Goal: Task Accomplishment & Management: Complete application form

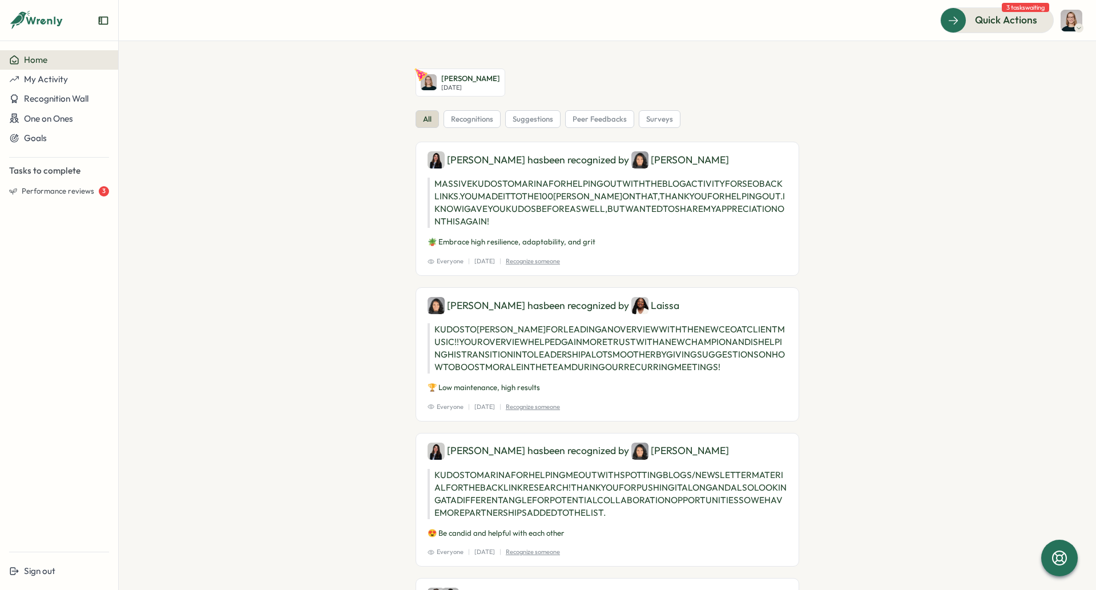
click at [1067, 22] on img at bounding box center [1071, 21] width 22 height 22
click at [1067, 51] on div "Edit Profile" at bounding box center [1051, 56] width 57 height 13
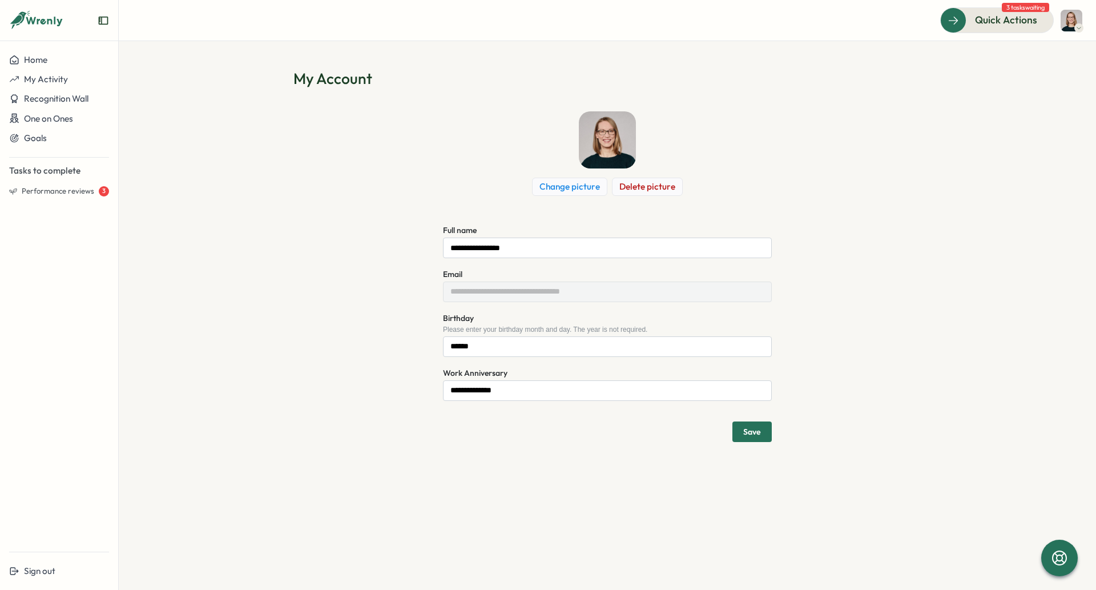
click at [500, 467] on section "**********" at bounding box center [607, 315] width 977 height 548
click at [51, 58] on div "Home" at bounding box center [59, 60] width 100 height 10
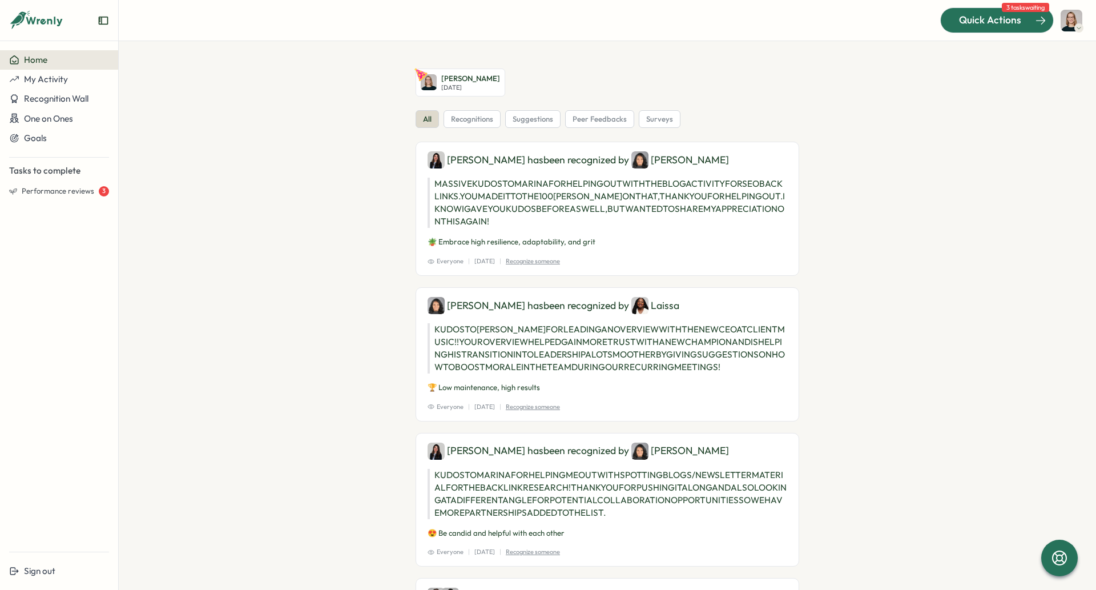
click at [1002, 13] on button "Quick Actions" at bounding box center [997, 19] width 114 height 25
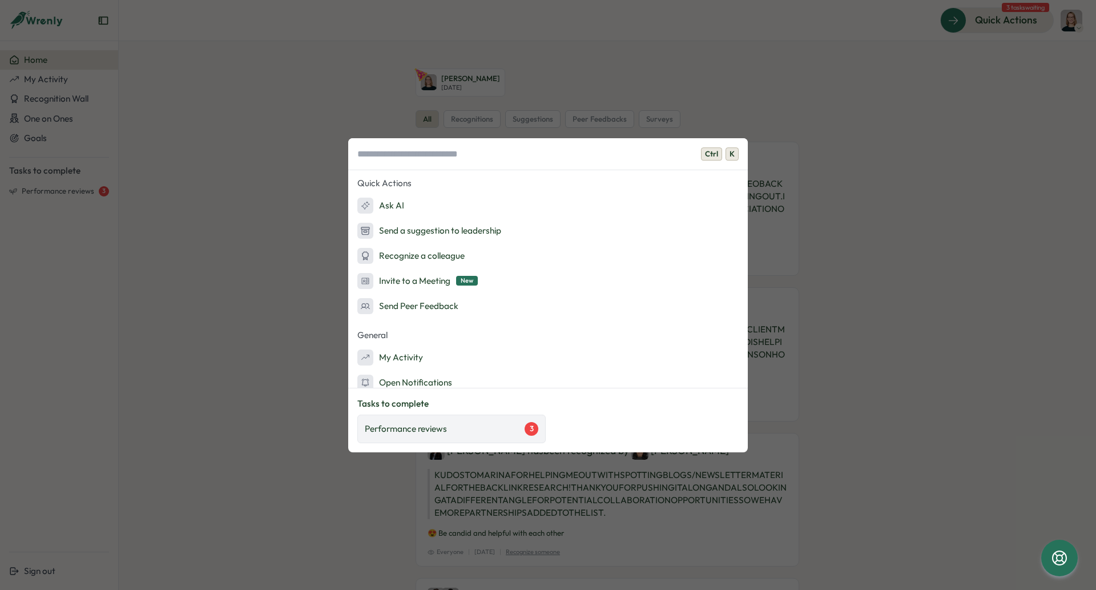
click at [532, 434] on div "3" at bounding box center [531, 429] width 14 height 14
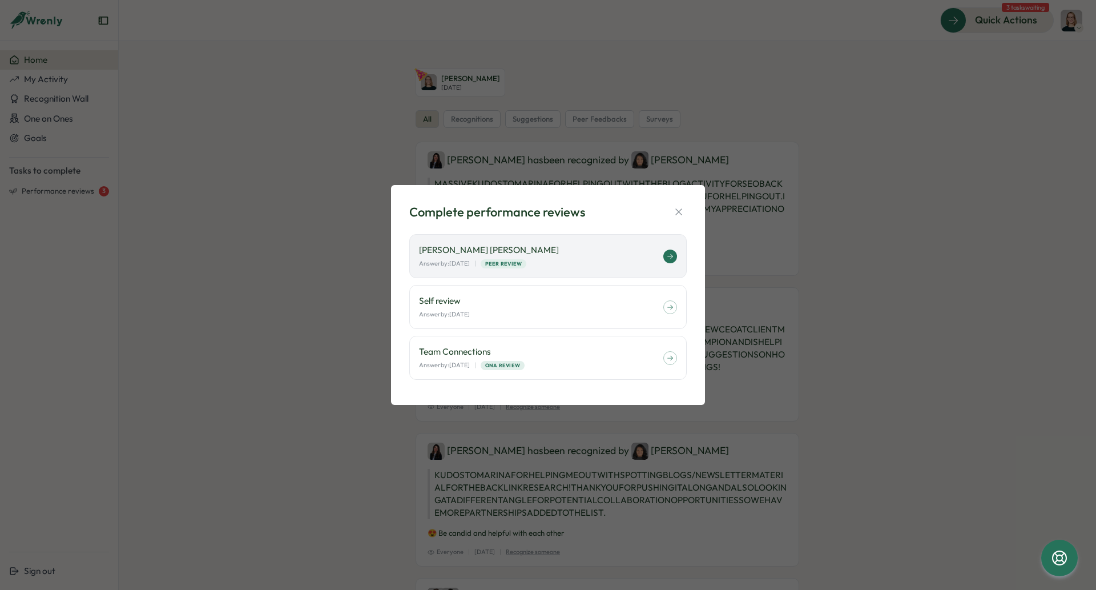
click at [672, 257] on icon at bounding box center [670, 256] width 6 height 5
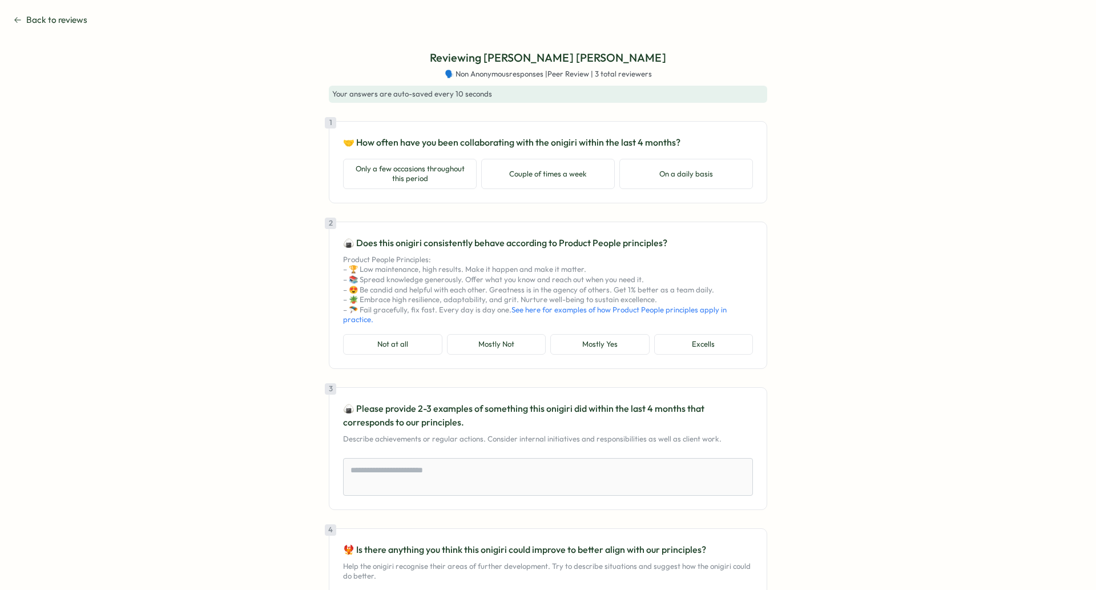
click at [60, 17] on span "Back to reviews" at bounding box center [56, 20] width 61 height 13
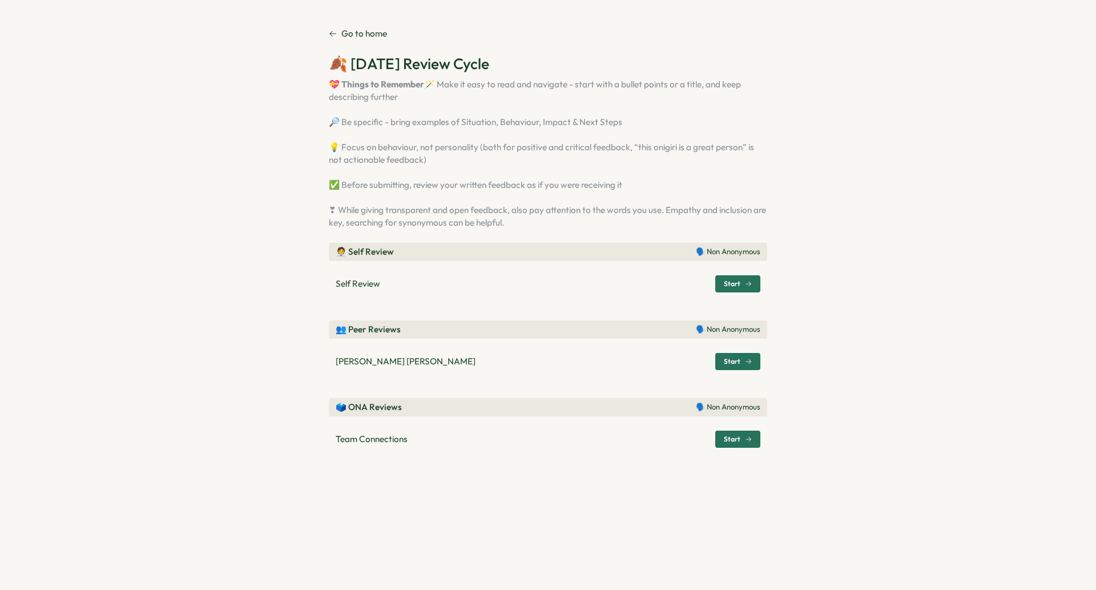
click at [376, 40] on div "Go to home 🍂 September 2025 Review Cycle 💝 Things to Remember 🪄 Make it easy to…" at bounding box center [548, 239] width 438 height 425
click at [332, 32] on icon at bounding box center [332, 34] width 6 height 6
